Goal: Task Accomplishment & Management: Complete application form

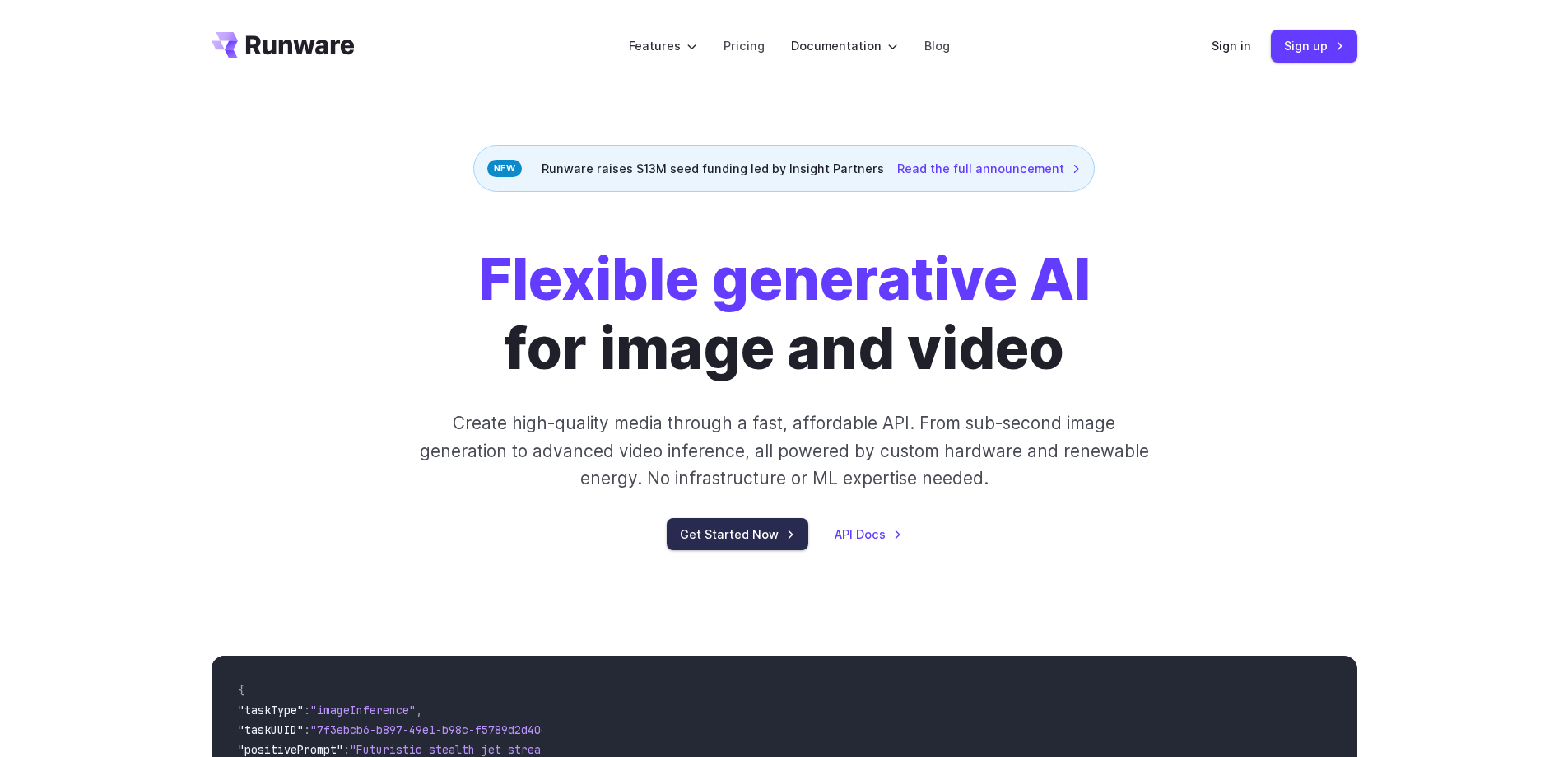
click at [731, 541] on link "Get Started Now" at bounding box center [738, 534] width 141 height 32
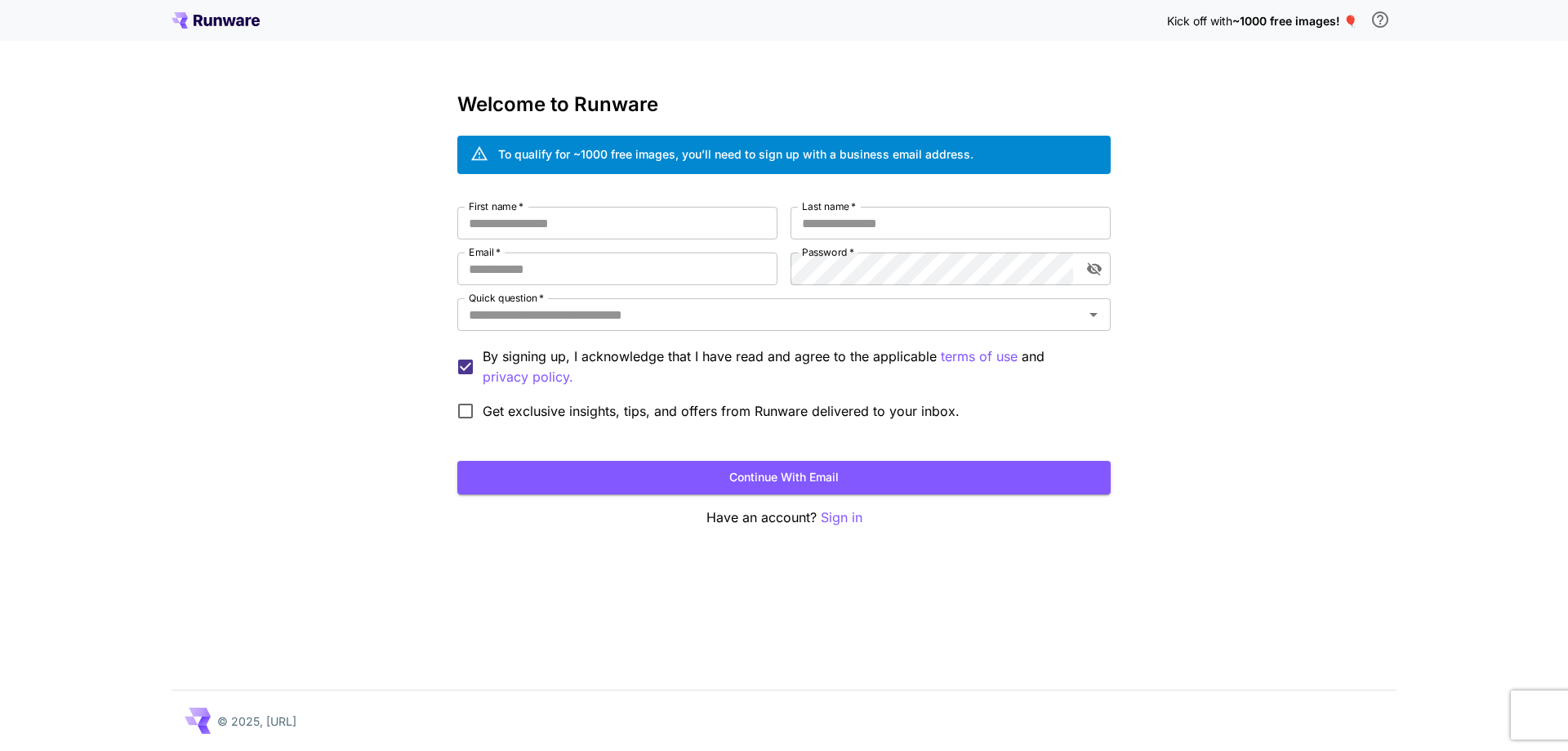
click at [236, 215] on div "Kick off with ~1000 free images! 🎈 Welcome to Runware To qualify for ~1000 free…" at bounding box center [784, 375] width 1568 height 751
drag, startPoint x: 605, startPoint y: 11, endPoint x: 1019, endPoint y: 51, distance: 415.9
click at [1019, 51] on div "Kick off with ~1000 free images! 🎈 Welcome to Runware To qualify for ~1000 free…" at bounding box center [784, 375] width 1568 height 751
